Goal: Information Seeking & Learning: Learn about a topic

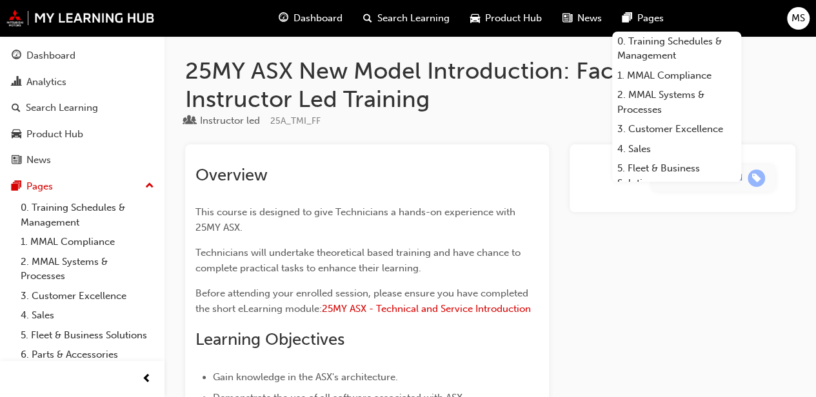
scroll to position [97, 0]
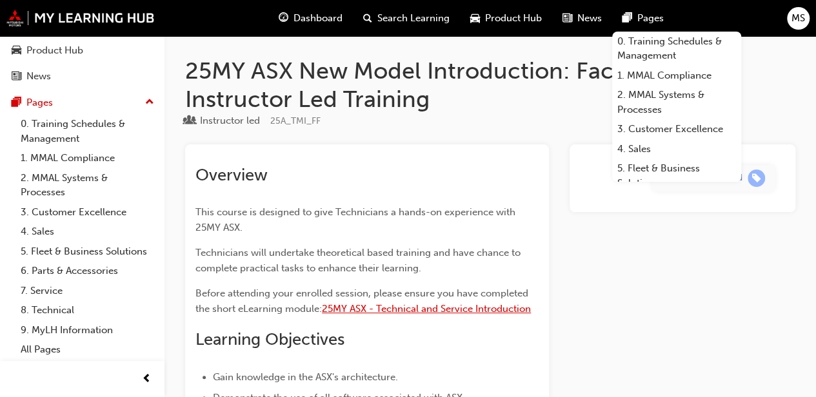
click at [476, 315] on span "25MY ASX - Technical and Service Introduction" at bounding box center [426, 309] width 209 height 12
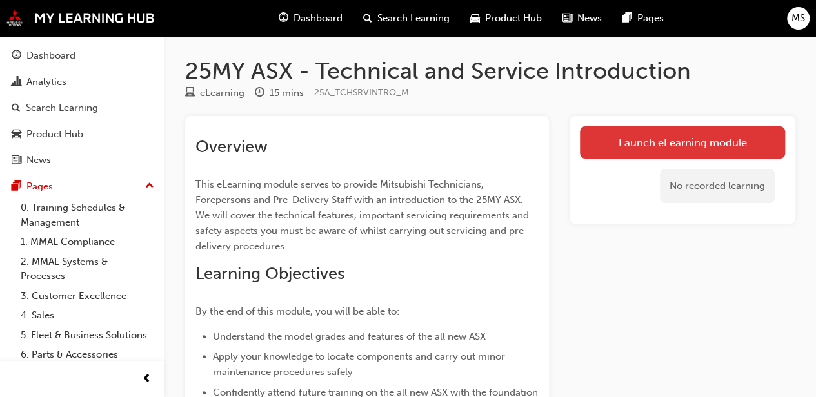
click at [751, 142] on link "Launch eLearning module" at bounding box center [682, 142] width 205 height 32
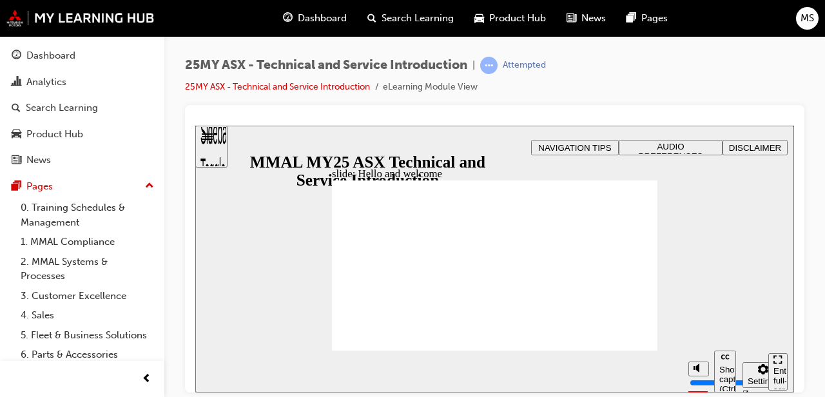
click at [0, 296] on div "Dashboard Analytics Search Learning Product Hub News Pages Pages 0. Training Sc…" at bounding box center [82, 242] width 164 height 413
click at [635, 351] on section "Play (Ctrl+Alt+P) Replay (Ctrl+Alt+R) Show captions (Ctrl+Alt+C) Playback speed…" at bounding box center [494, 371] width 599 height 42
click at [677, 170] on div "slide: Remote Keyless Entry Vector.svg OPERATION The ASX features automatic loc…" at bounding box center [494, 258] width 599 height 267
type input "21"
type input "17"
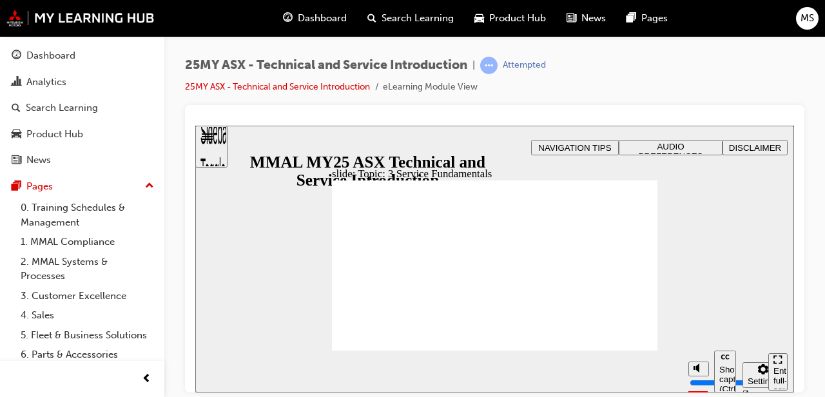
click at [635, 350] on section "Play (Ctrl+Alt+P) Replay (Ctrl+Alt+R) Show captions (Ctrl+Alt+C) Playback speed…" at bounding box center [494, 371] width 599 height 42
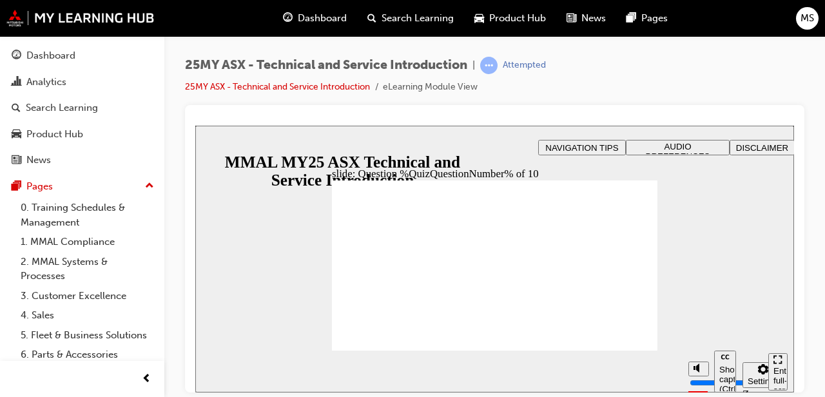
radio input "false"
radio input "true"
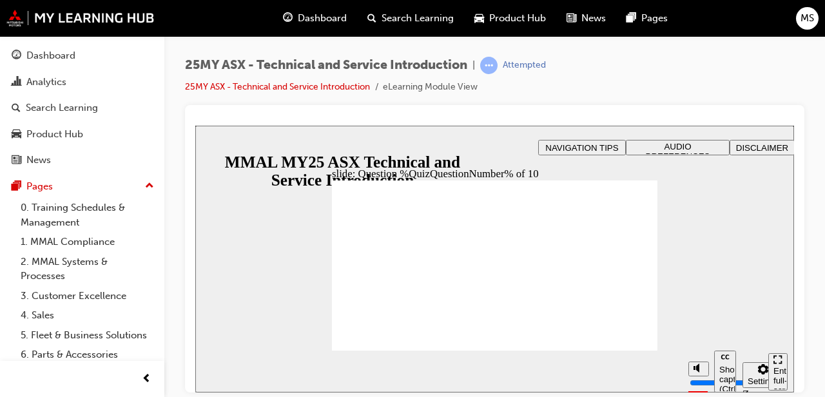
radio input "true"
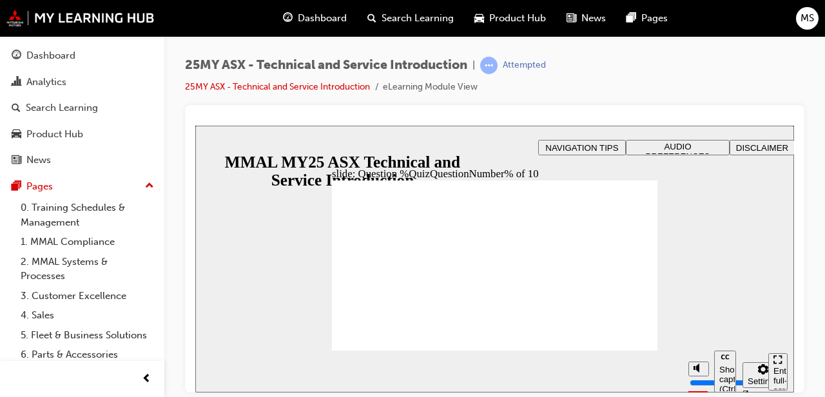
radio input "true"
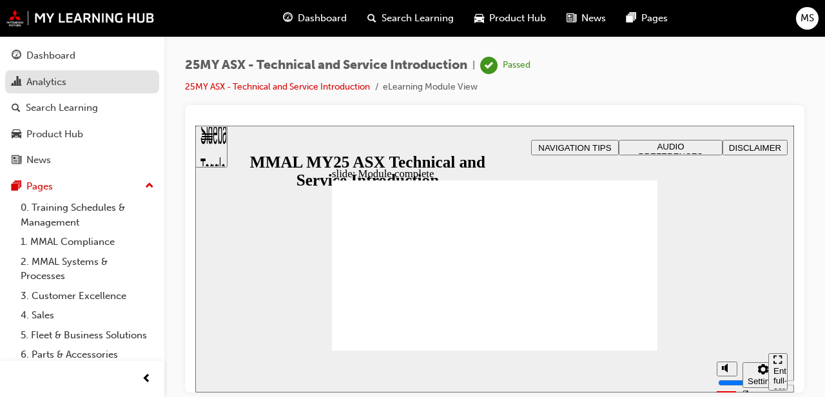
click at [41, 79] on div "Analytics" at bounding box center [46, 82] width 40 height 15
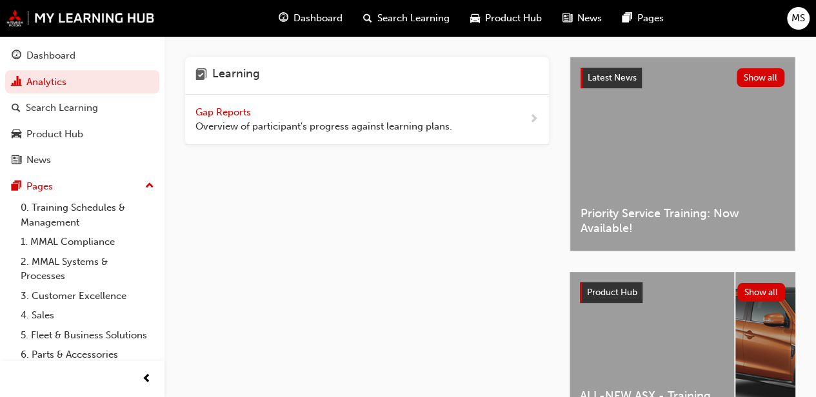
click at [217, 115] on span "Gap Reports" at bounding box center [224, 112] width 58 height 12
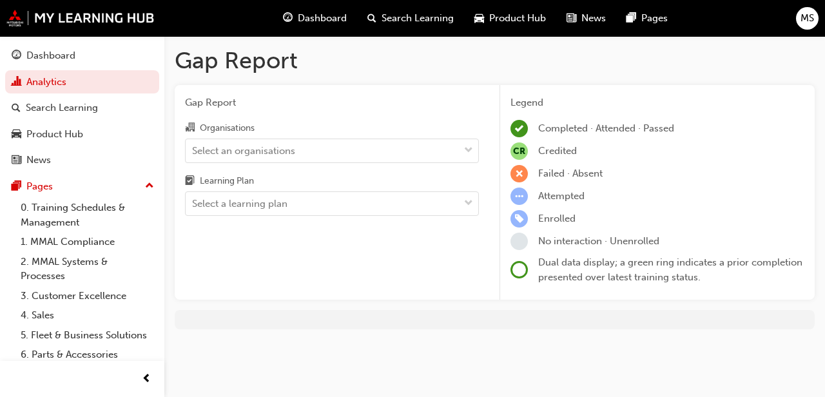
click at [558, 164] on div "Legend Completed · Attended · Passed CR Credited Failed · Absent Attempted Enro…" at bounding box center [658, 190] width 294 height 190
click at [553, 173] on span "Failed · Absent" at bounding box center [570, 174] width 64 height 12
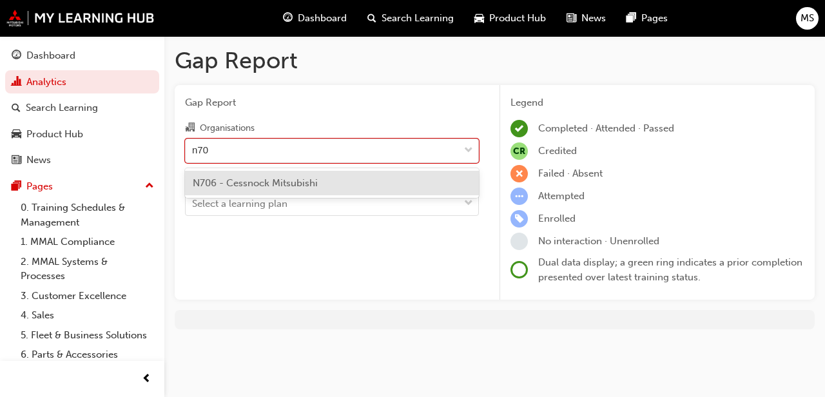
type input "n706"
click at [316, 184] on span "N706 - Cessnock Mitsubishi" at bounding box center [255, 183] width 125 height 12
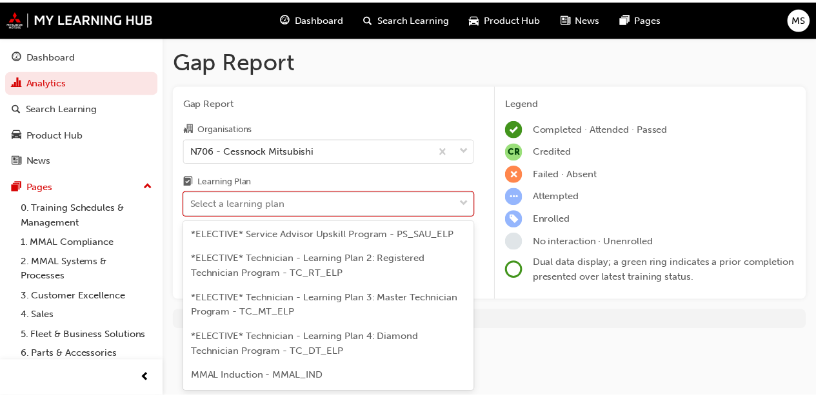
scroll to position [817, 0]
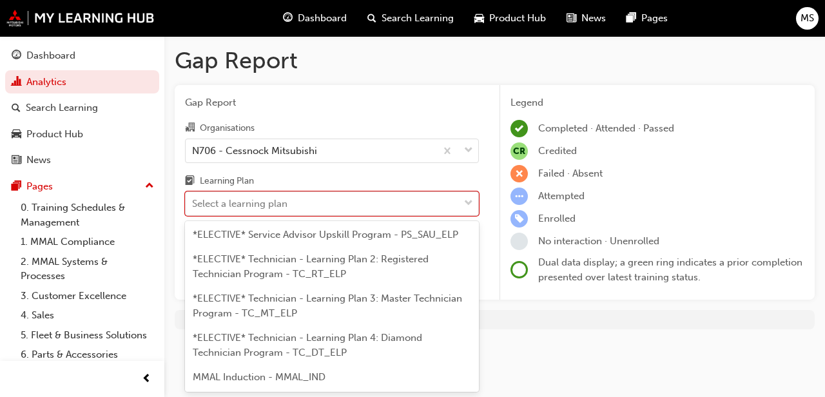
click at [226, 280] on span "*ELECTIVE* Technician - Learning Plan 2: Registered Technician Program - TC_RT_…" at bounding box center [311, 266] width 236 height 26
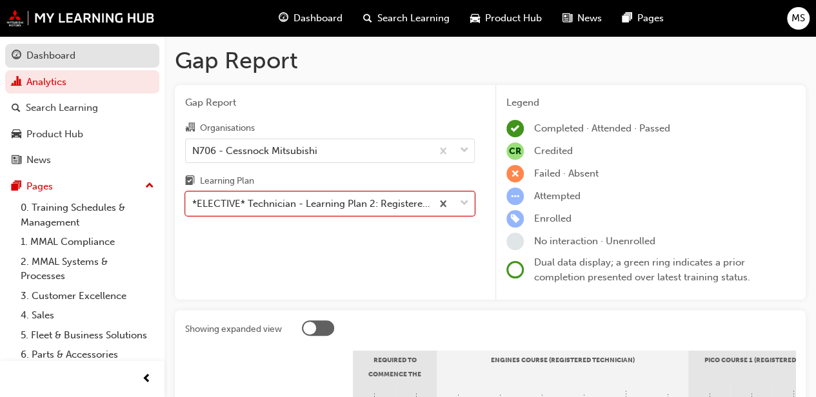
click at [46, 55] on div "Dashboard" at bounding box center [50, 55] width 49 height 15
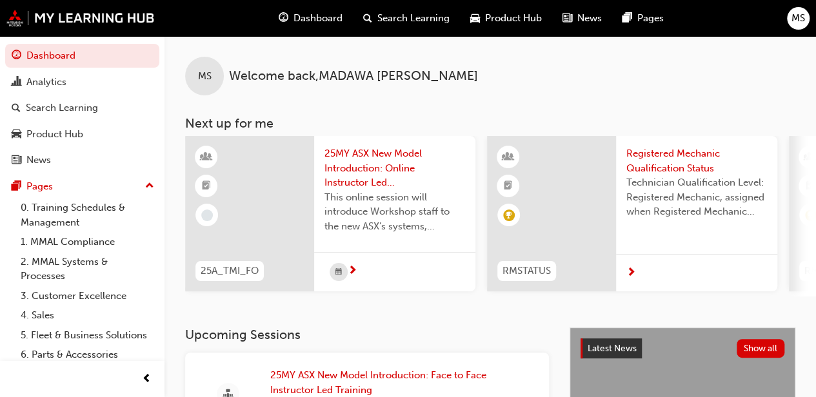
click at [342, 197] on span "This online session will introduce Workshop staff to the new ASX’s systems, sof…" at bounding box center [394, 212] width 141 height 44
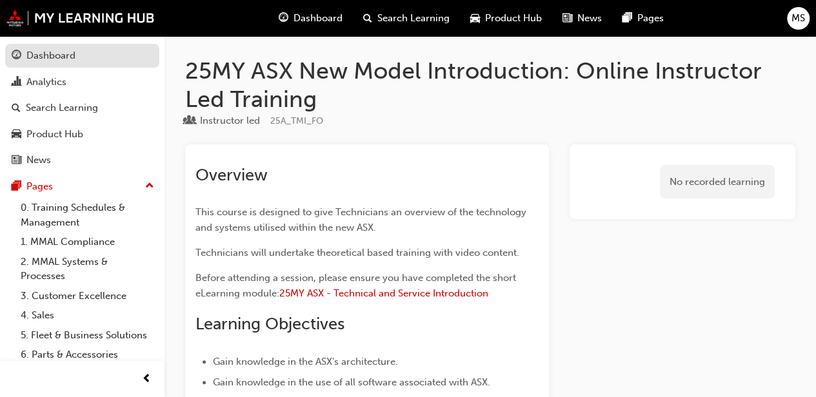
click at [51, 54] on div "Dashboard" at bounding box center [50, 55] width 49 height 15
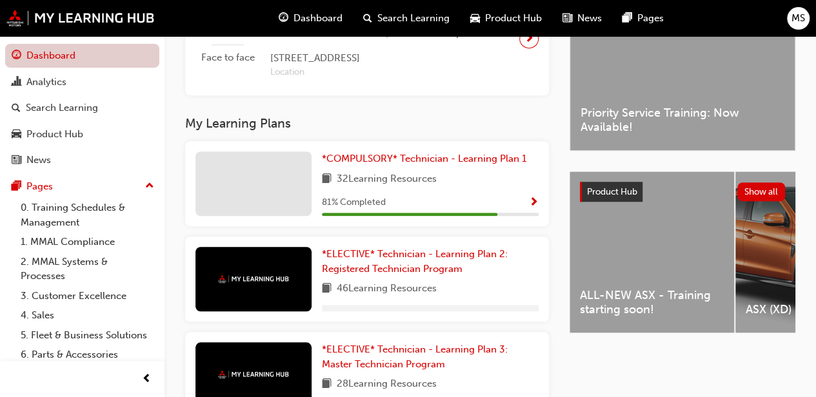
scroll to position [379, 0]
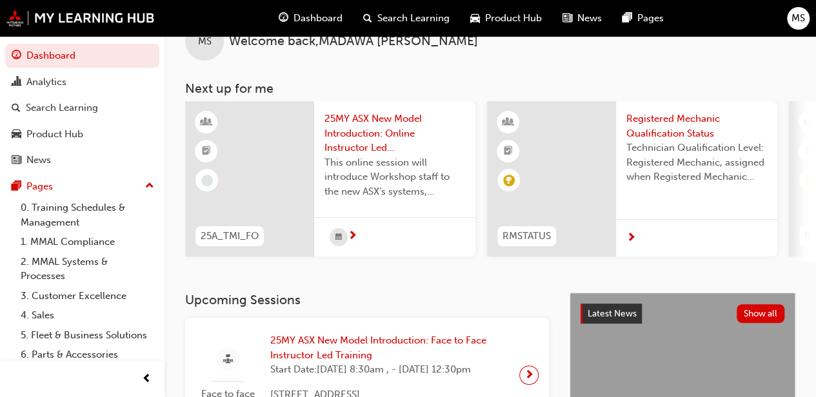
scroll to position [0, 0]
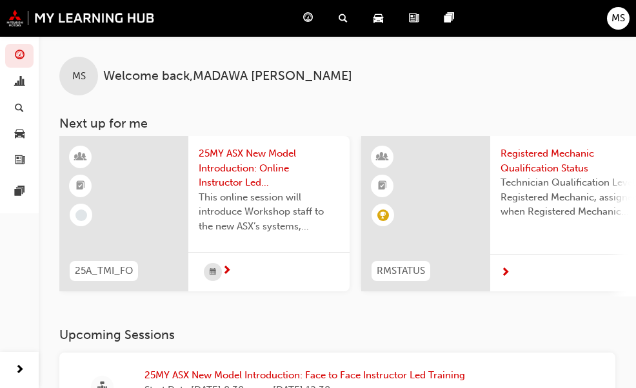
click at [624, 22] on span "MS" at bounding box center [618, 18] width 14 height 15
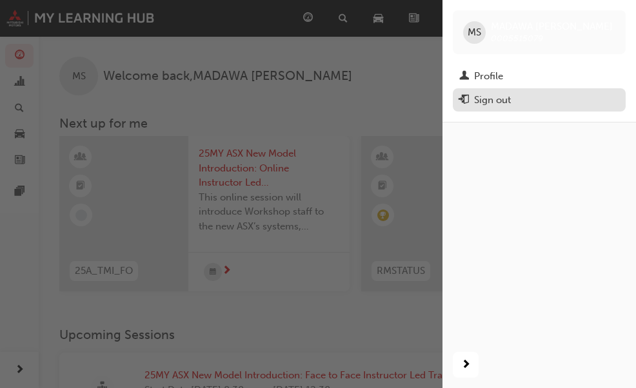
click at [484, 103] on div "Sign out" at bounding box center [492, 100] width 37 height 15
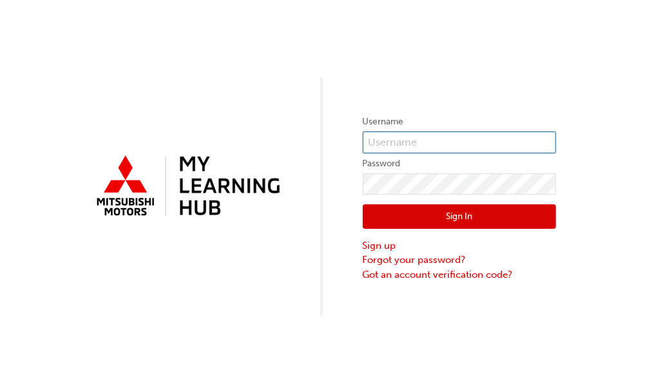
click at [396, 139] on input "text" at bounding box center [459, 143] width 193 height 22
